Goal: Information Seeking & Learning: Learn about a topic

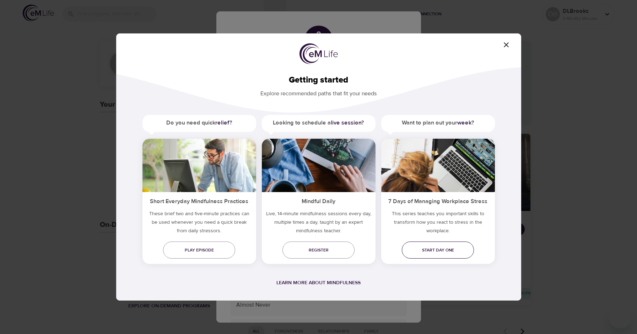
click at [441, 250] on span "Start day one" at bounding box center [438, 249] width 61 height 7
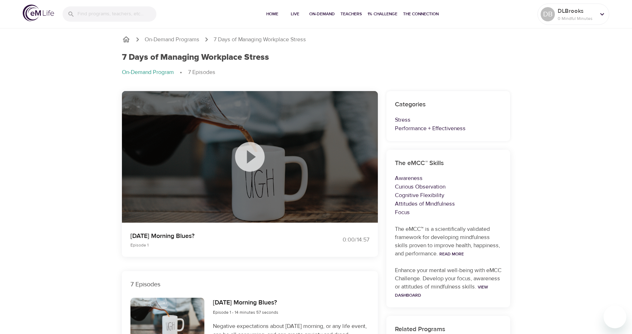
click at [244, 162] on icon at bounding box center [249, 156] width 29 height 29
